Goal: Navigation & Orientation: Find specific page/section

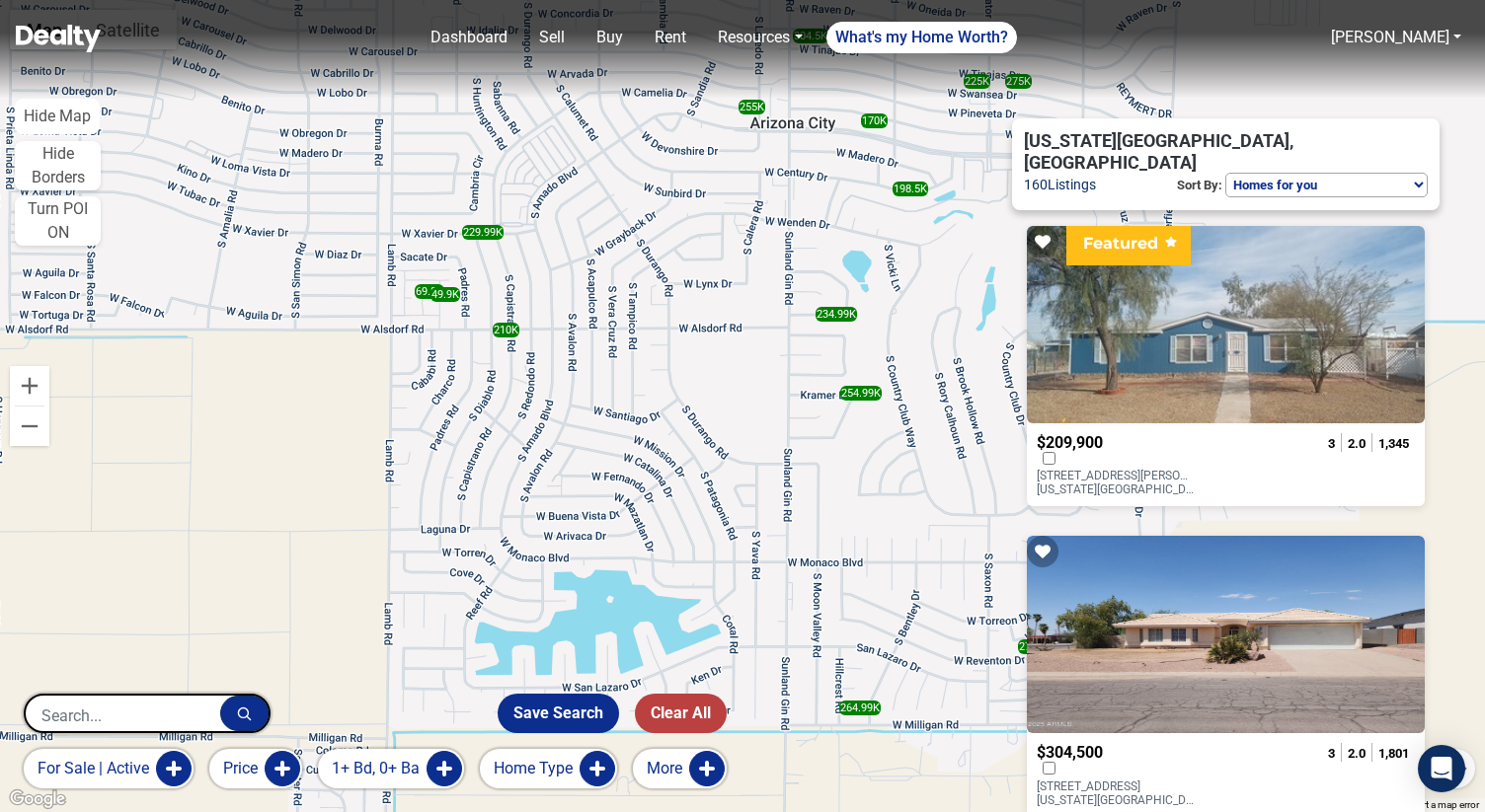
click at [275, 766] on button "Price" at bounding box center [255, 769] width 93 height 40
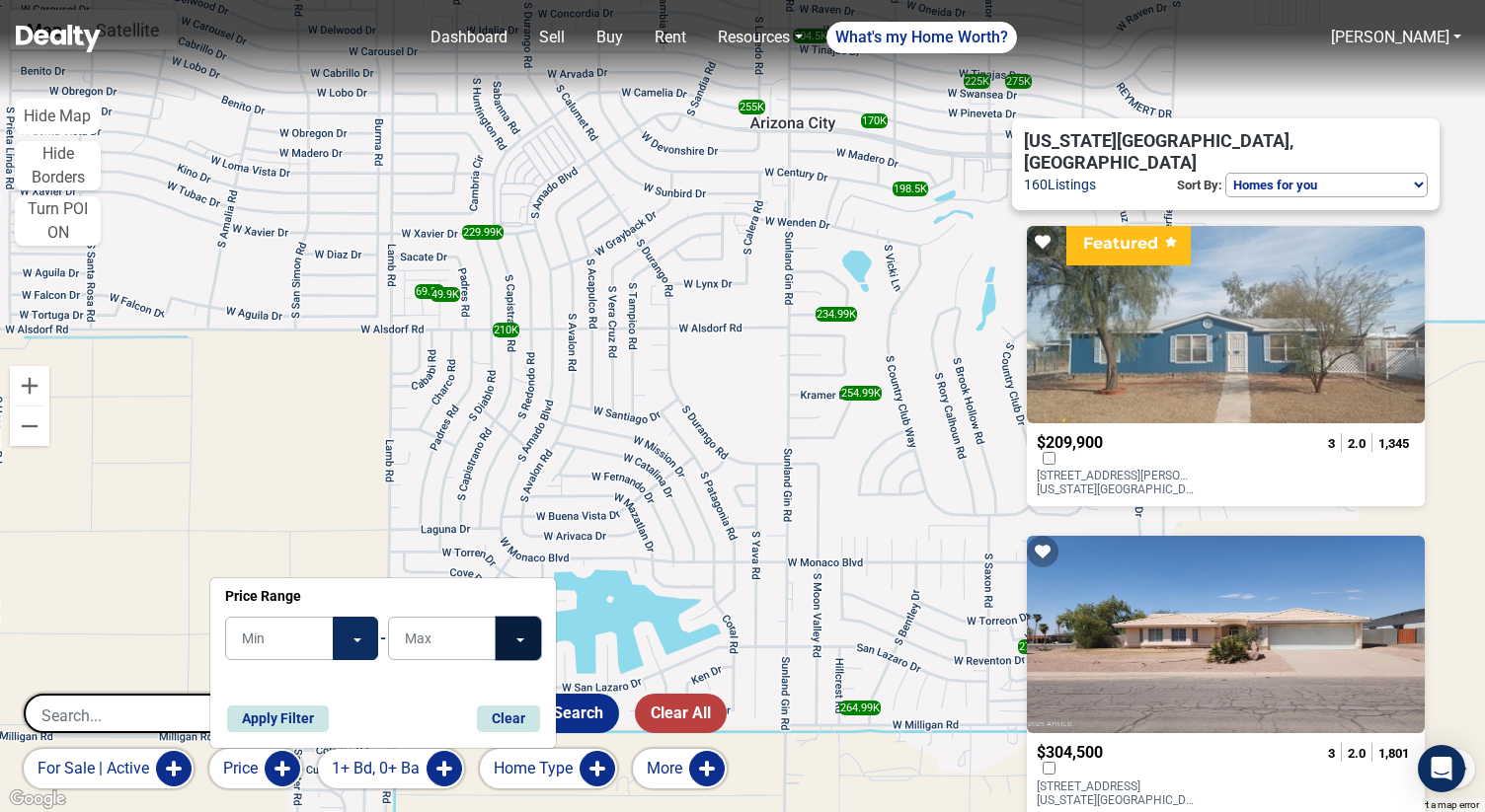
click at [507, 655] on button "Toggle Dropdown" at bounding box center [519, 639] width 46 height 44
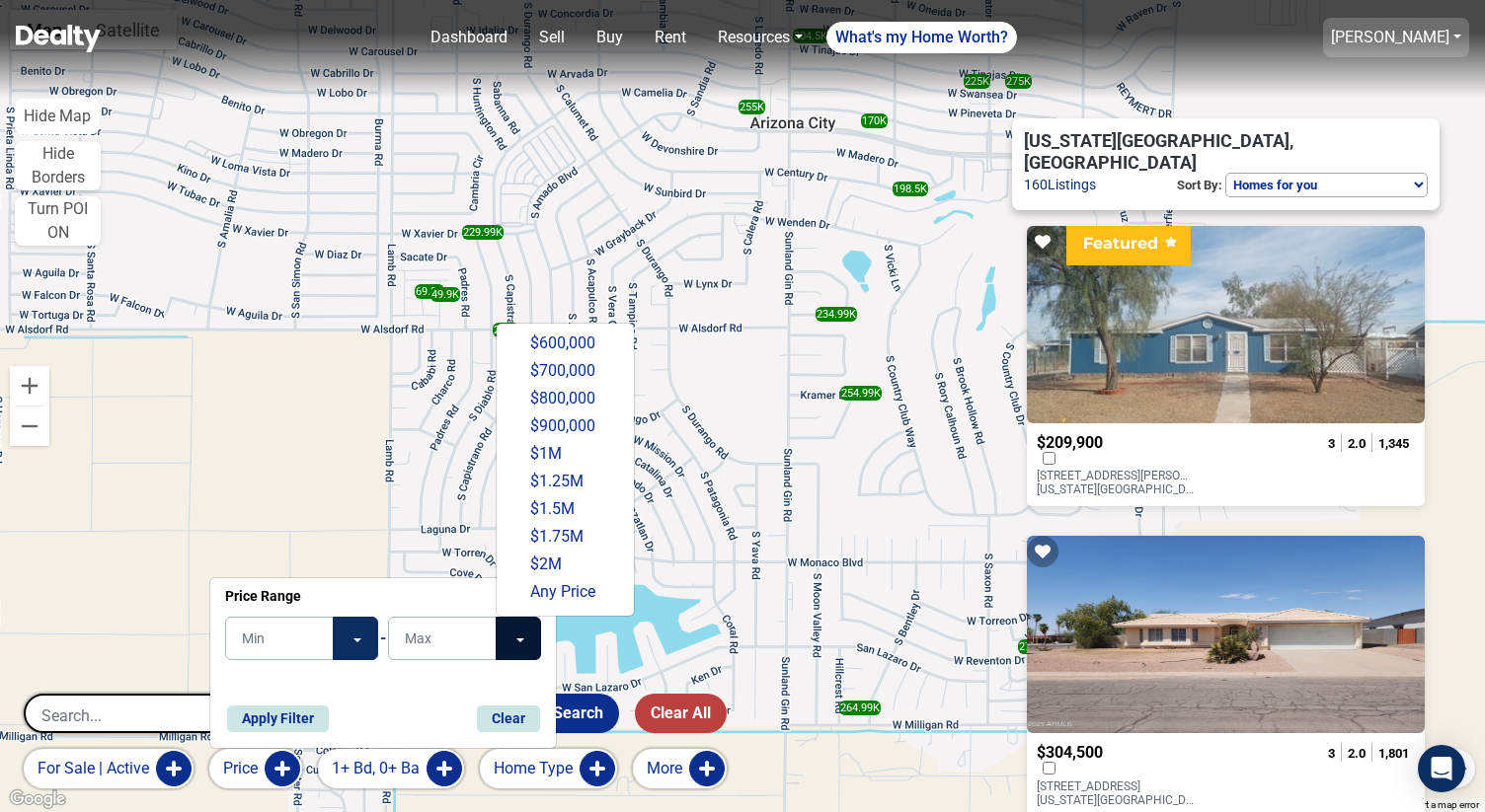
click at [1418, 45] on link "[PERSON_NAME]" at bounding box center [1389, 37] width 118 height 19
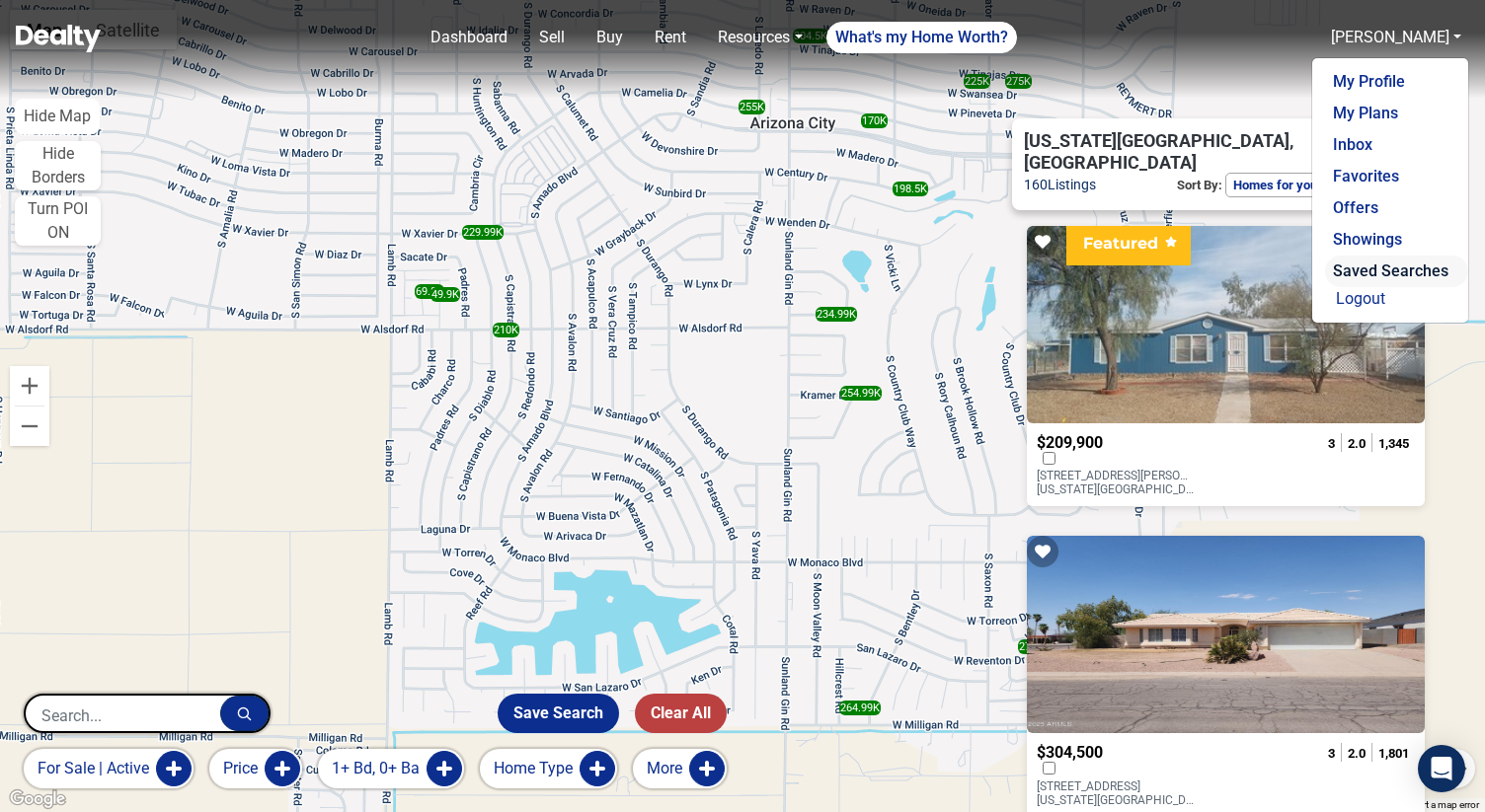
click at [1359, 272] on link "Saved Searches" at bounding box center [1396, 272] width 143 height 32
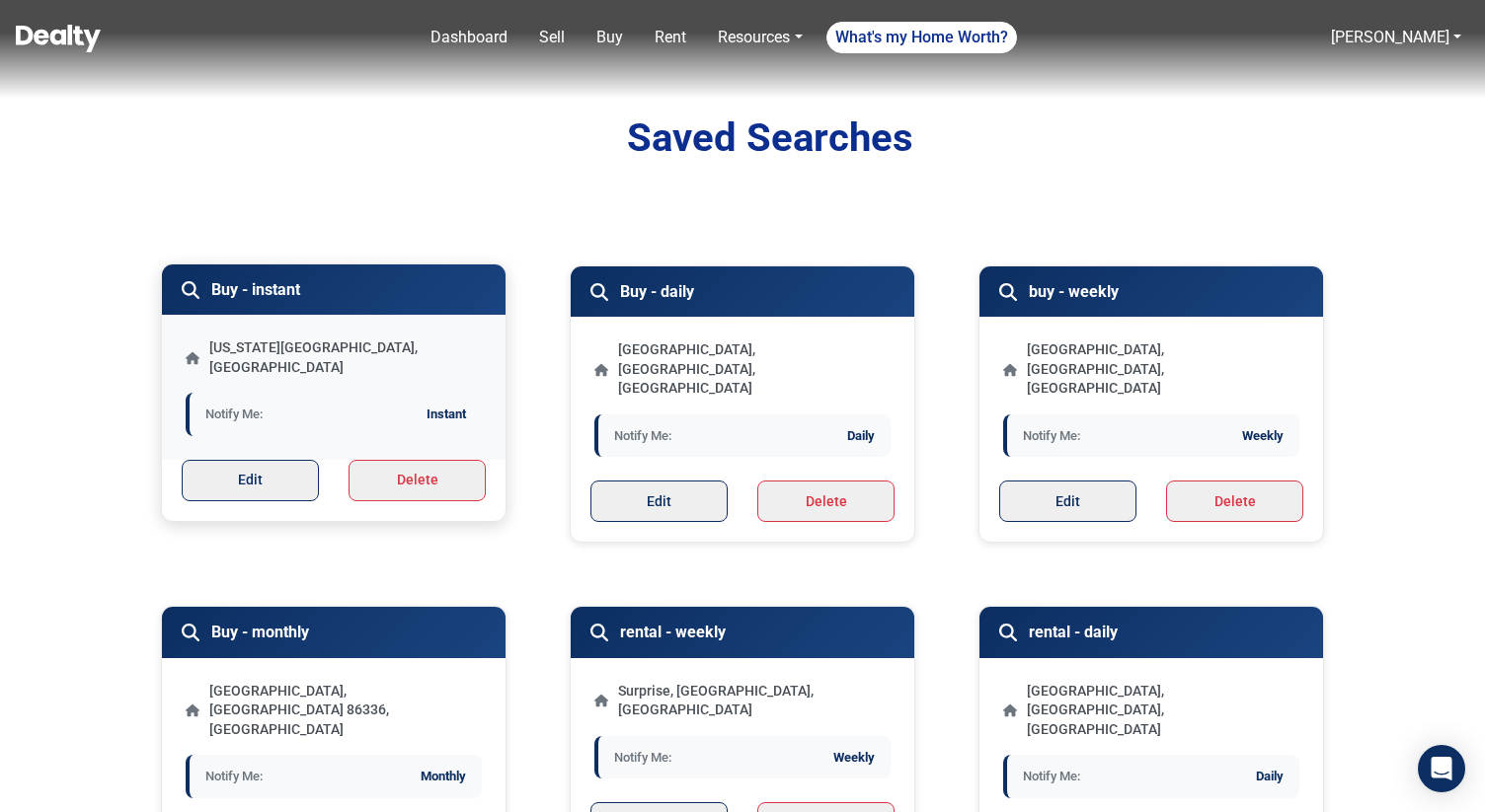
click at [361, 340] on p "Arizona City, AZ 85123, USA" at bounding box center [345, 357] width 273 height 39
